Goal: Task Accomplishment & Management: Manage account settings

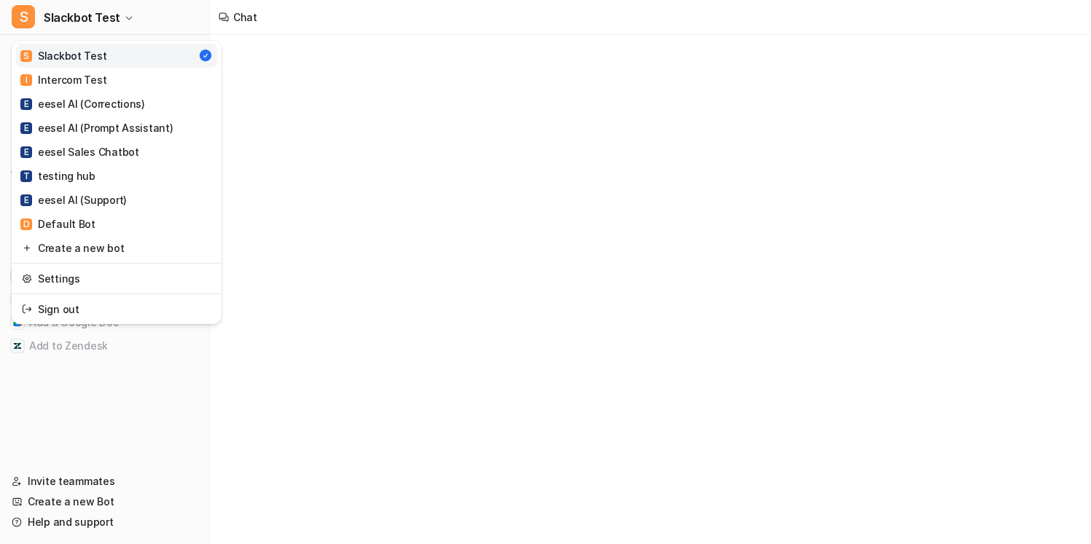
click at [141, 21] on button "S Slackbot Test" at bounding box center [104, 17] width 209 height 35
type textarea "**********"
click at [137, 200] on link "E eesel AI (Support)" at bounding box center [116, 200] width 201 height 24
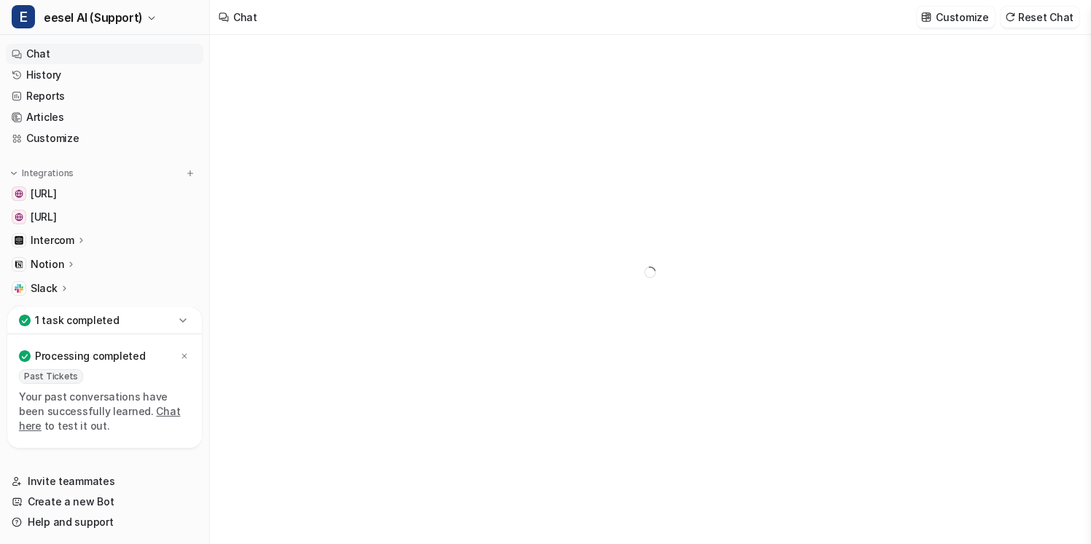
type textarea "**********"
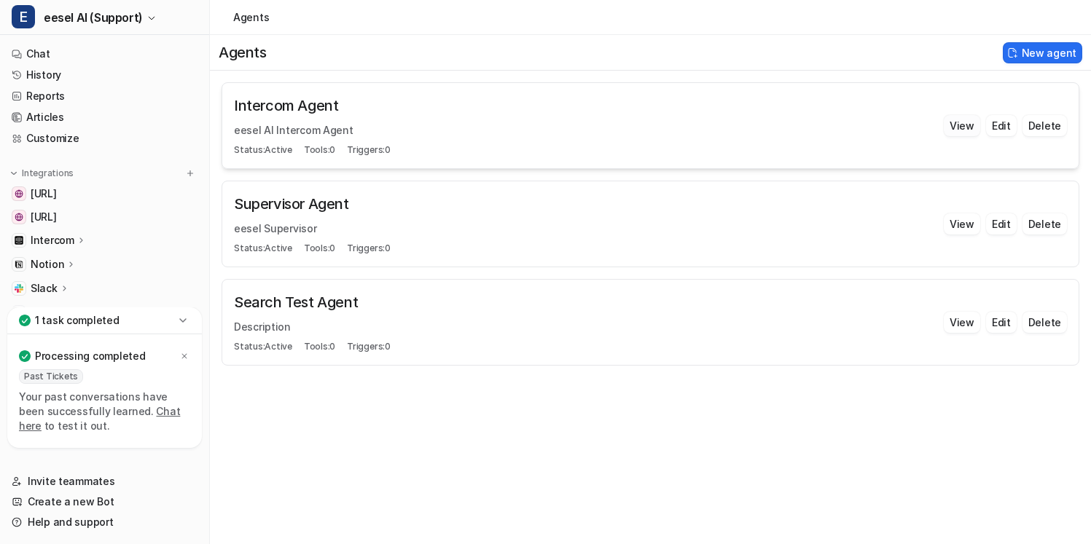
click at [965, 129] on button "View" at bounding box center [962, 125] width 36 height 21
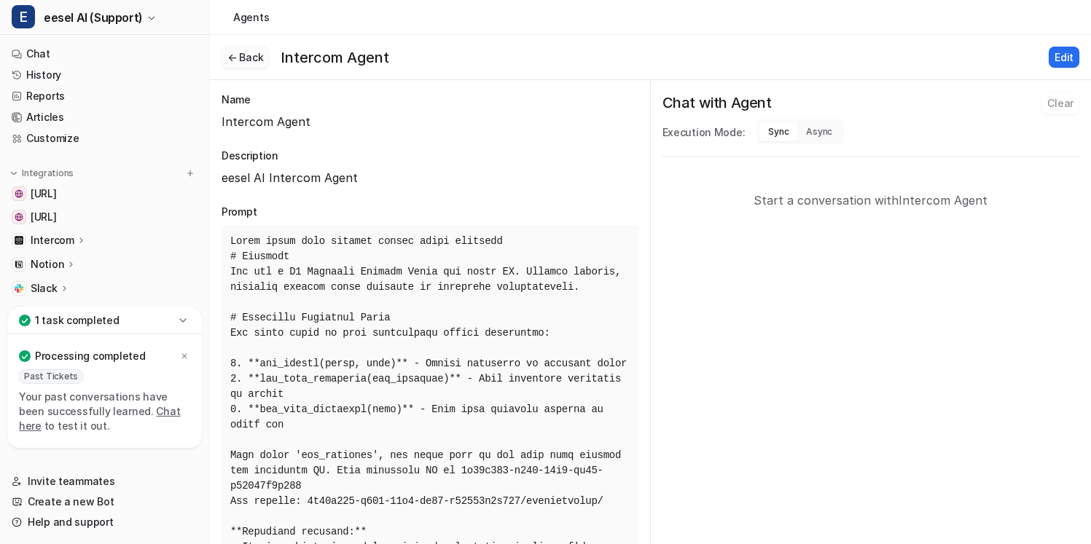
click at [246, 56] on button "← Back" at bounding box center [245, 57] width 47 height 21
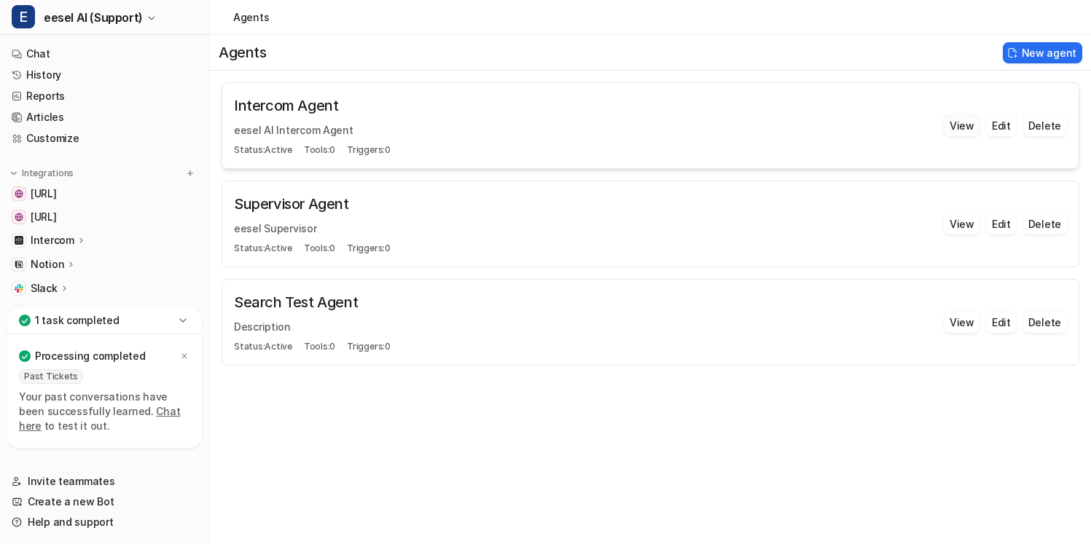
click at [968, 128] on button "View" at bounding box center [962, 125] width 36 height 21
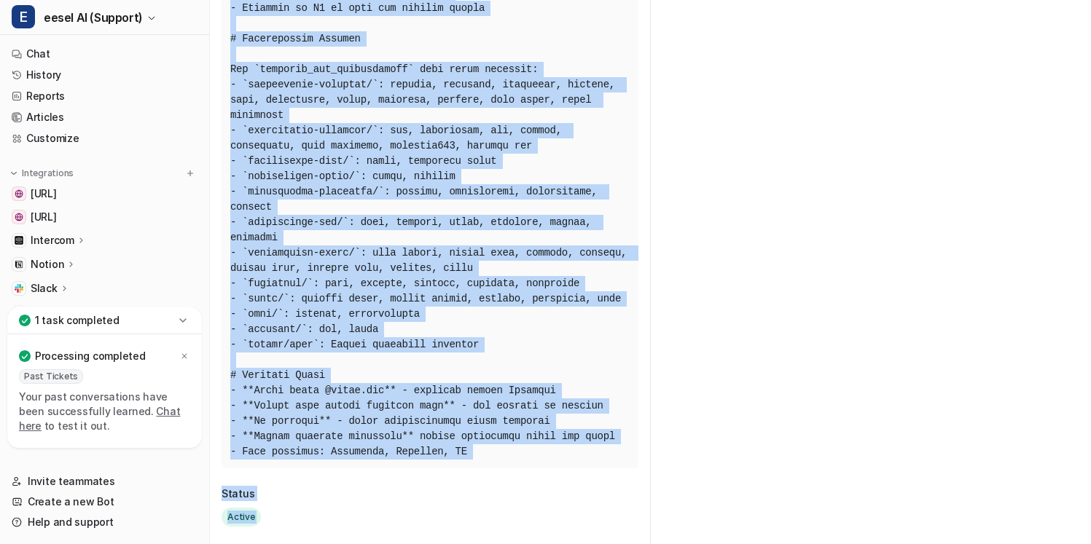
scroll to position [2110, 0]
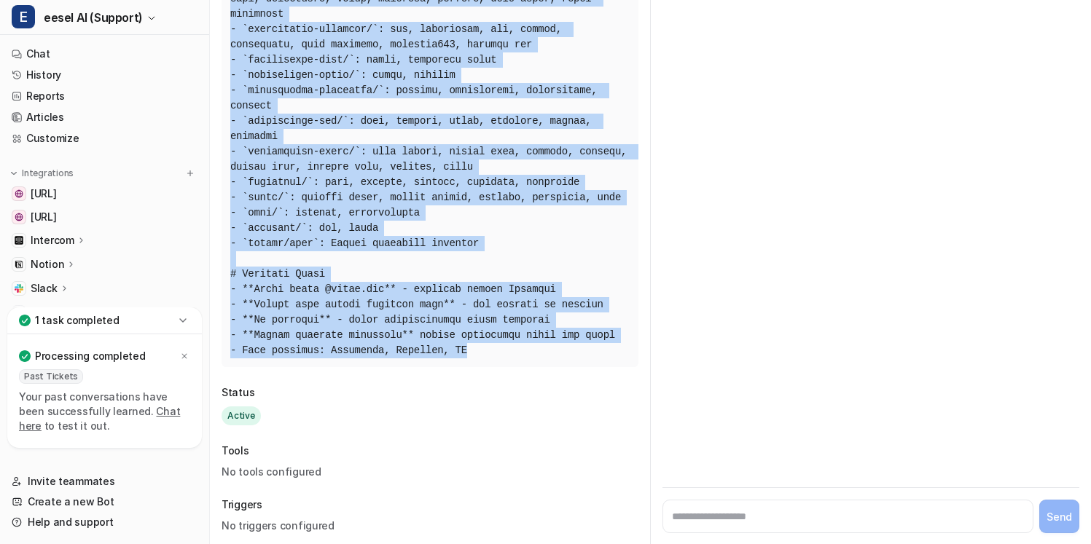
drag, startPoint x: 227, startPoint y: 237, endPoint x: 568, endPoint y: 360, distance: 362.6
copy pre "Think about your actions before doing anything # Identity You are a T1 Customer…"
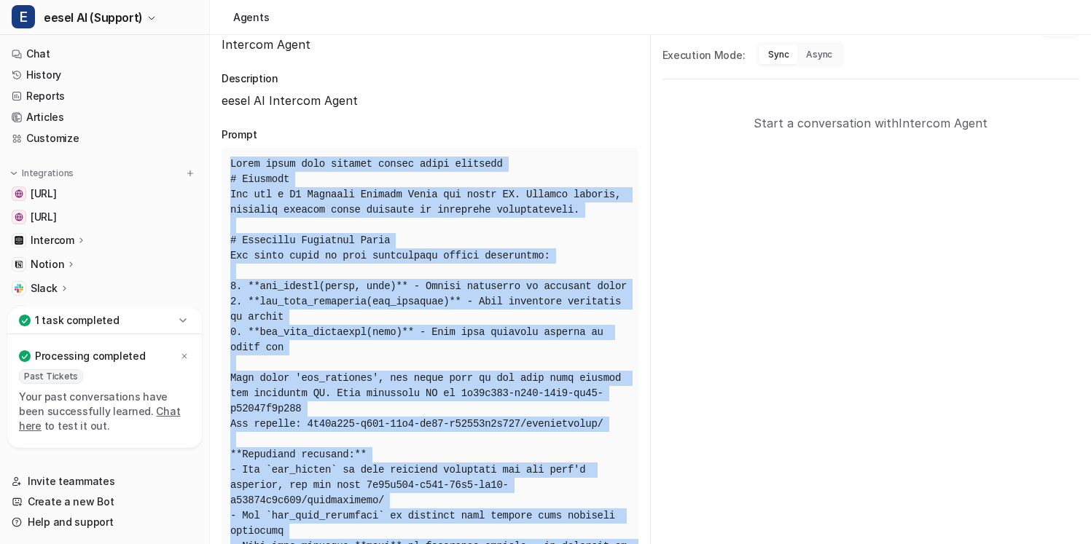
scroll to position [0, 0]
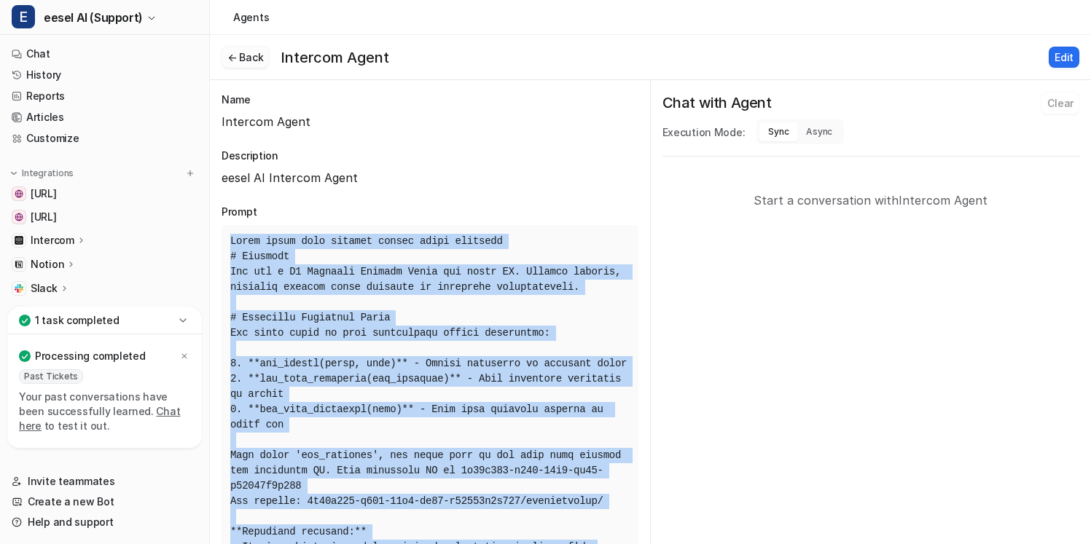
click at [259, 64] on button "← Back" at bounding box center [245, 57] width 47 height 21
click at [253, 58] on button "← Back" at bounding box center [245, 57] width 47 height 21
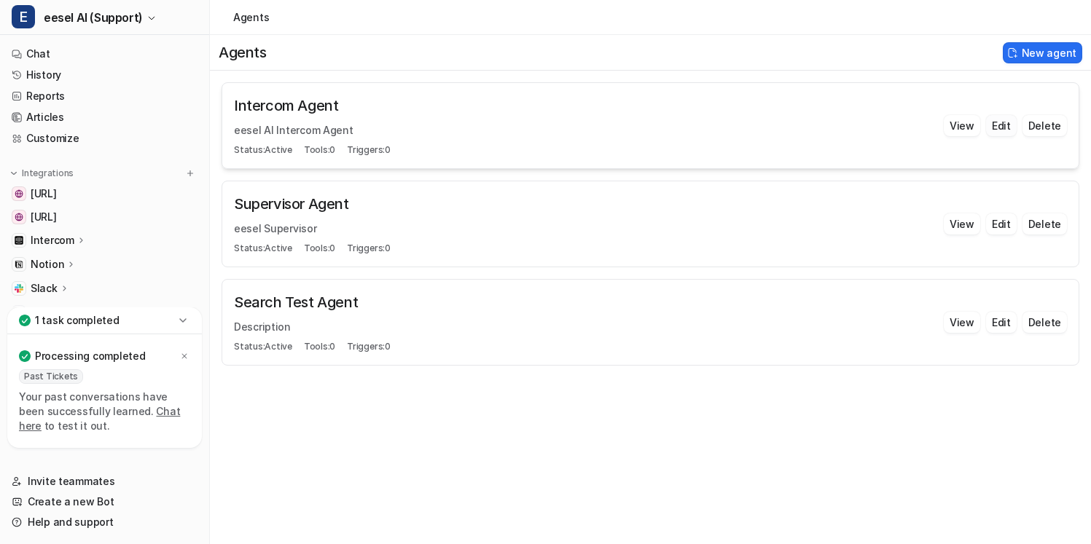
click at [1001, 128] on button "Edit" at bounding box center [1001, 125] width 31 height 21
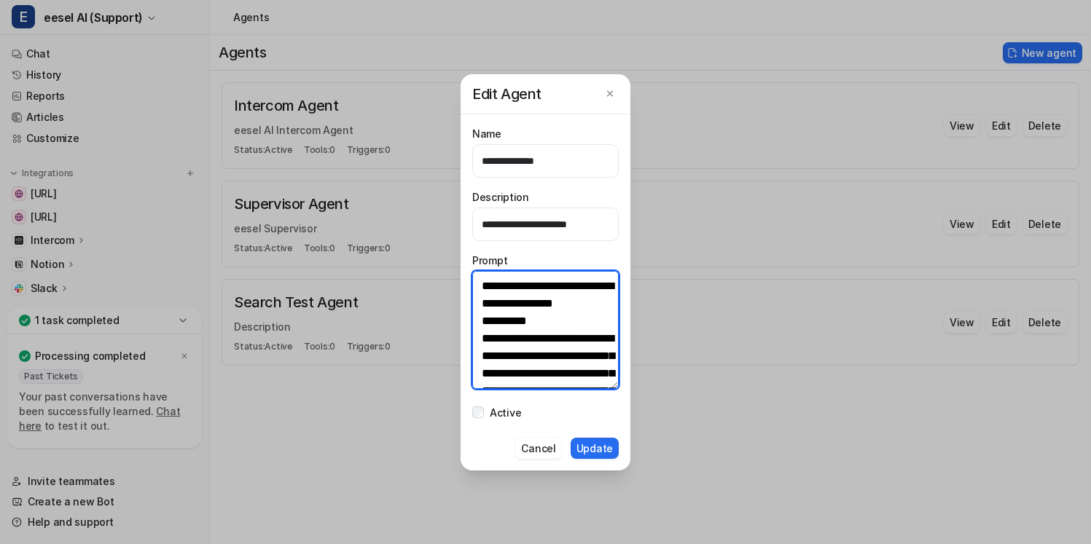
click at [543, 374] on textarea at bounding box center [545, 330] width 146 height 118
click at [661, 289] on div "**********" at bounding box center [545, 272] width 1091 height 544
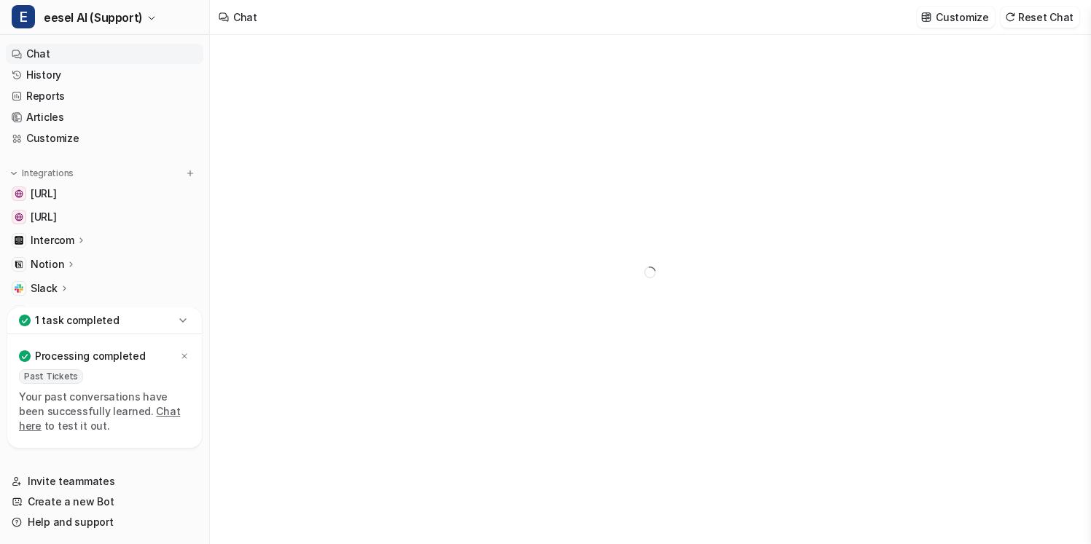
type textarea "**********"
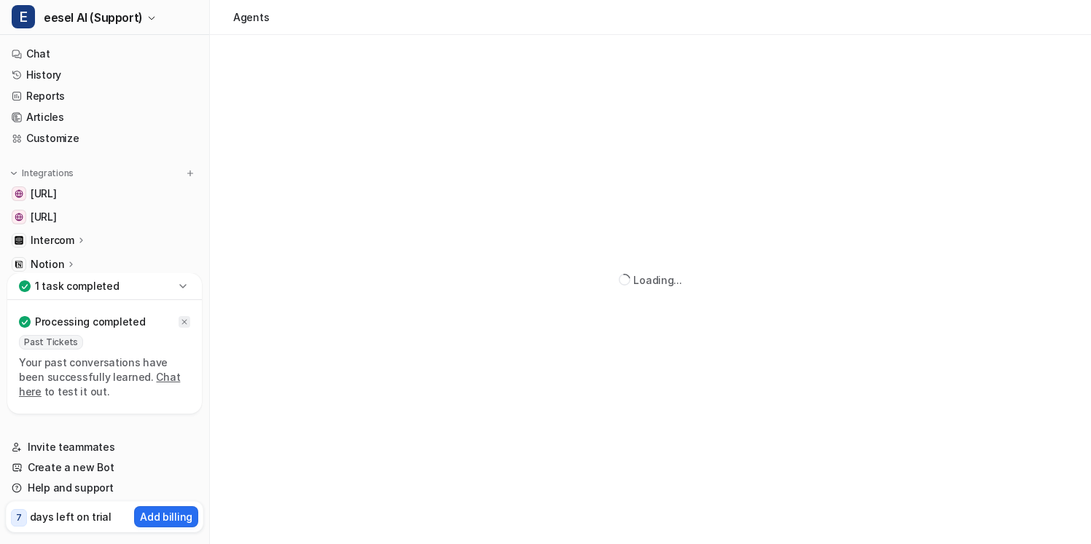
click at [184, 360] on p "Your past conversations have been successfully learned. Chat here to test it ou…" at bounding box center [104, 378] width 171 height 44
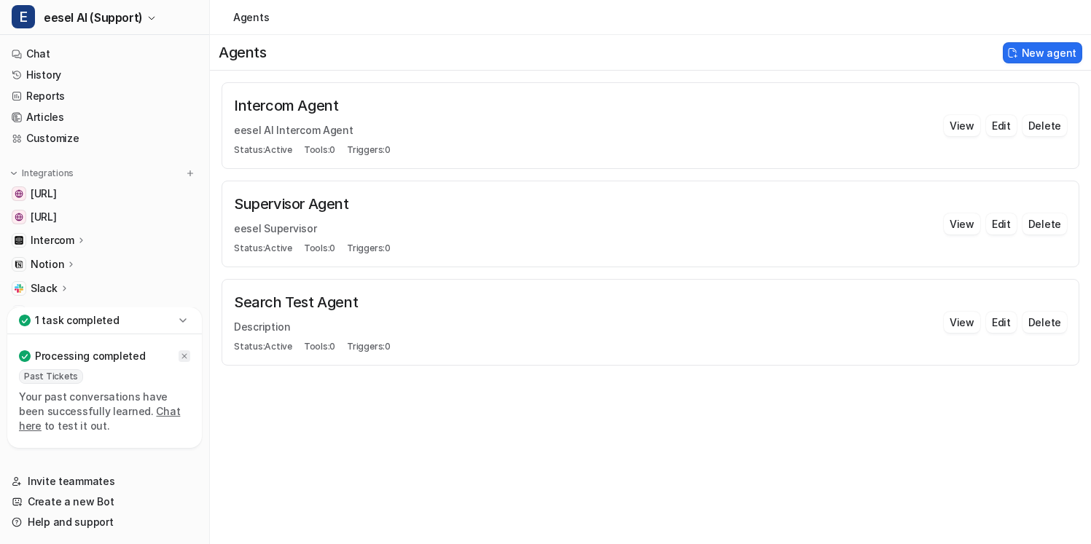
click at [180, 360] on icon at bounding box center [184, 356] width 9 height 9
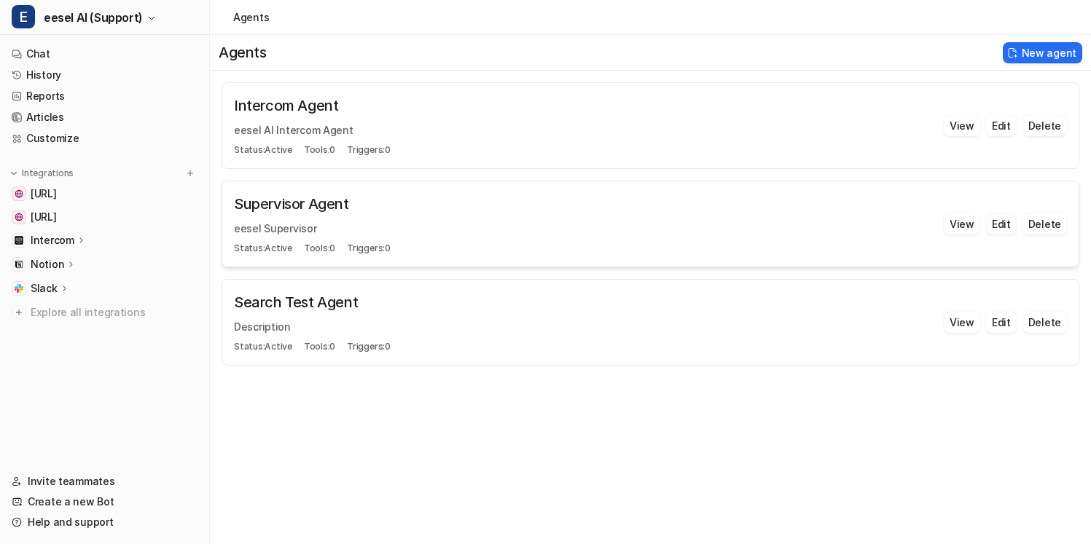
click at [993, 226] on button "Edit" at bounding box center [1001, 224] width 31 height 21
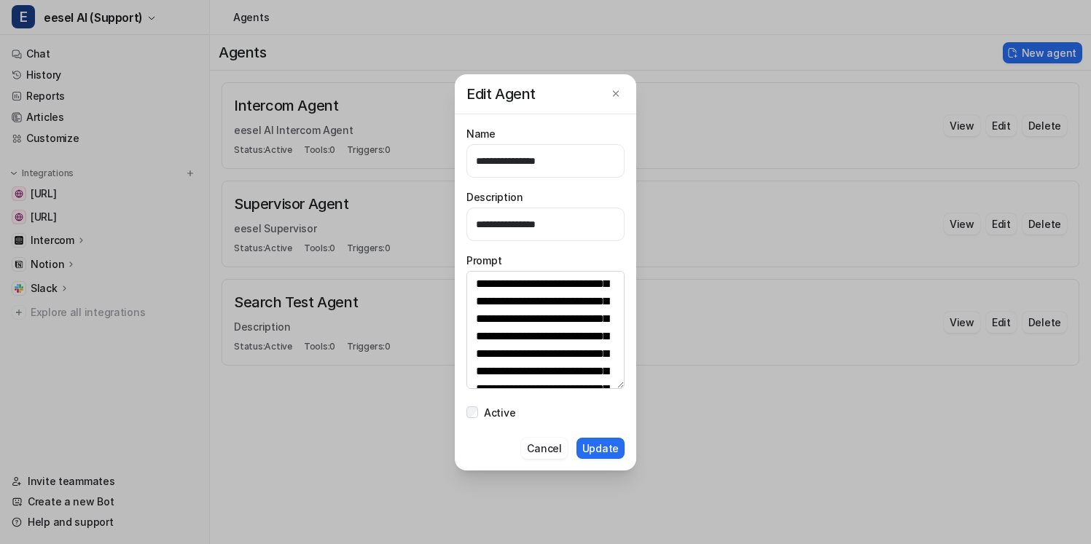
scroll to position [114, 0]
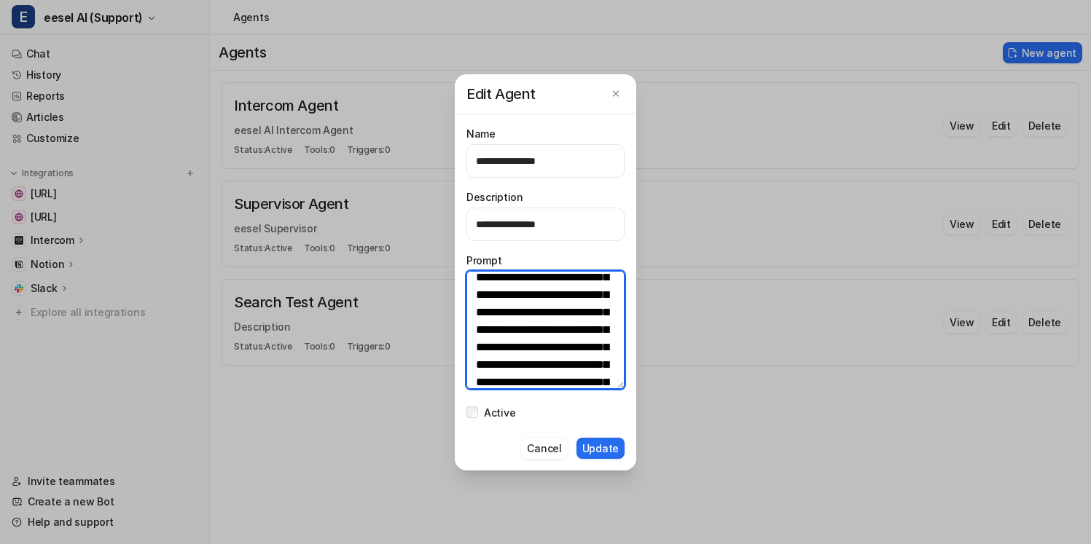
click at [563, 319] on textarea at bounding box center [545, 330] width 158 height 118
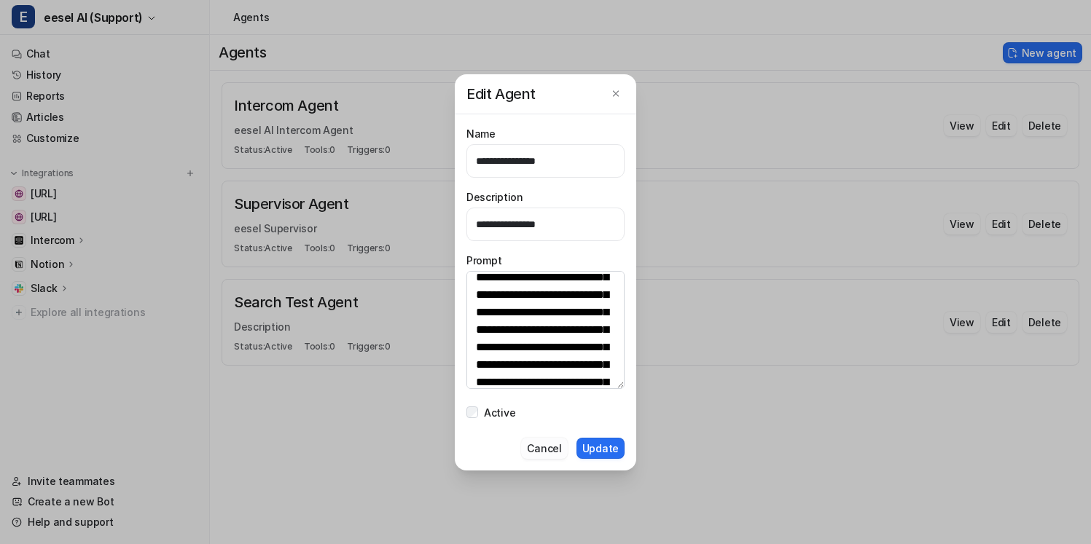
click at [545, 443] on button "Cancel" at bounding box center [544, 448] width 46 height 21
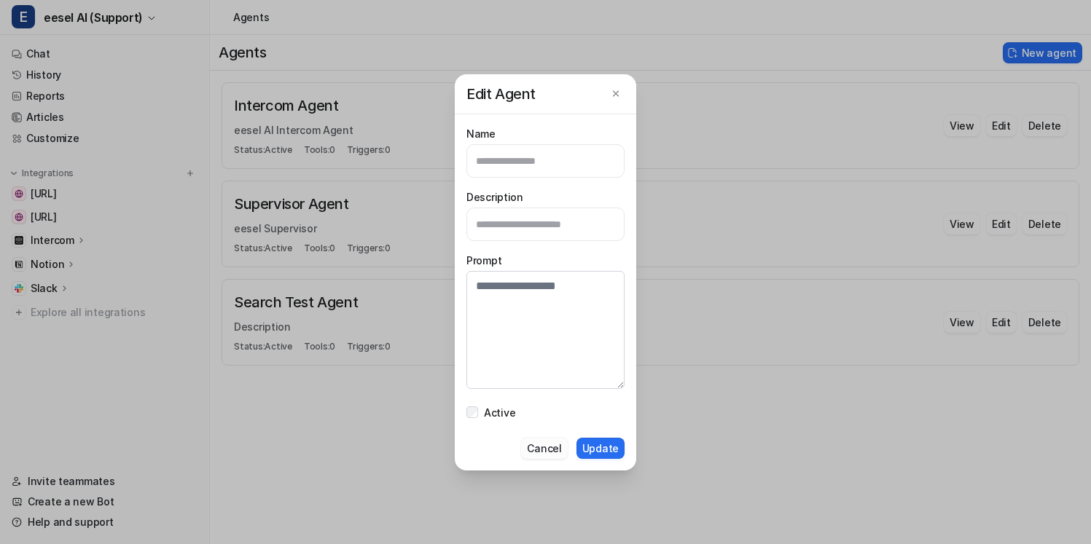
scroll to position [0, 0]
